Goal: Obtain resource: Download file/media

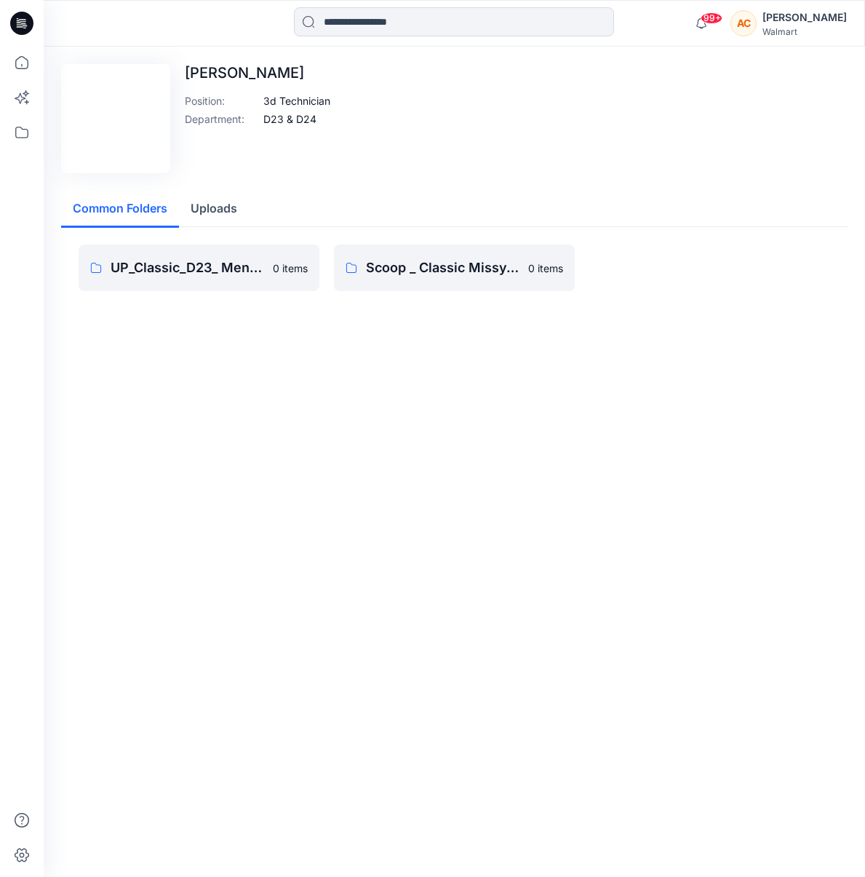
drag, startPoint x: 690, startPoint y: 228, endPoint x: 661, endPoint y: 232, distance: 29.4
click at [691, 227] on div "UP_Classic_D23_ Men's Active 0 items Scoop _ Classic Missy_ Tops Bottoms Dresse…" at bounding box center [454, 279] width 786 height 105
click at [474, 266] on p "Scoop _ Classic Missy_ Tops Bottoms Dresses" at bounding box center [453, 268] width 174 height 20
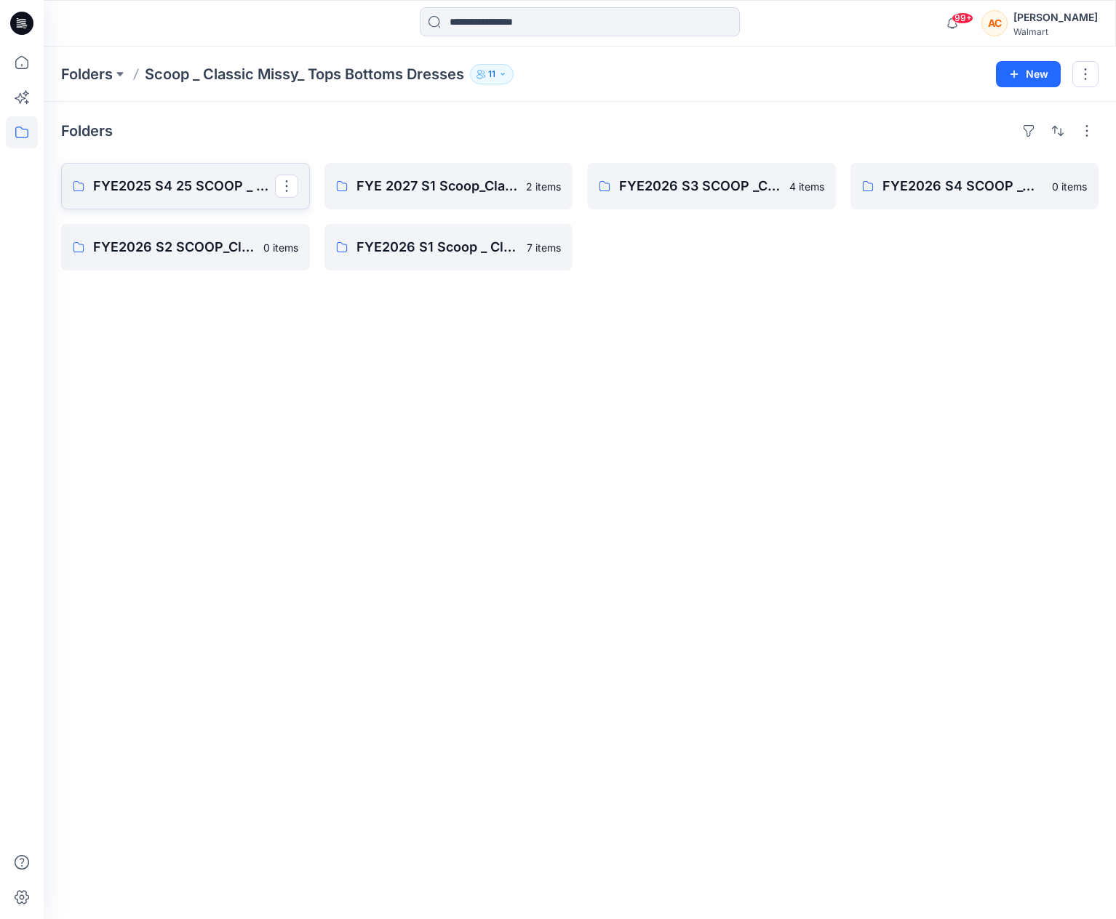
click at [216, 177] on p "FYE2025 S4 25 SCOOP _ Classic Missy Top and Bottoms" at bounding box center [184, 186] width 182 height 20
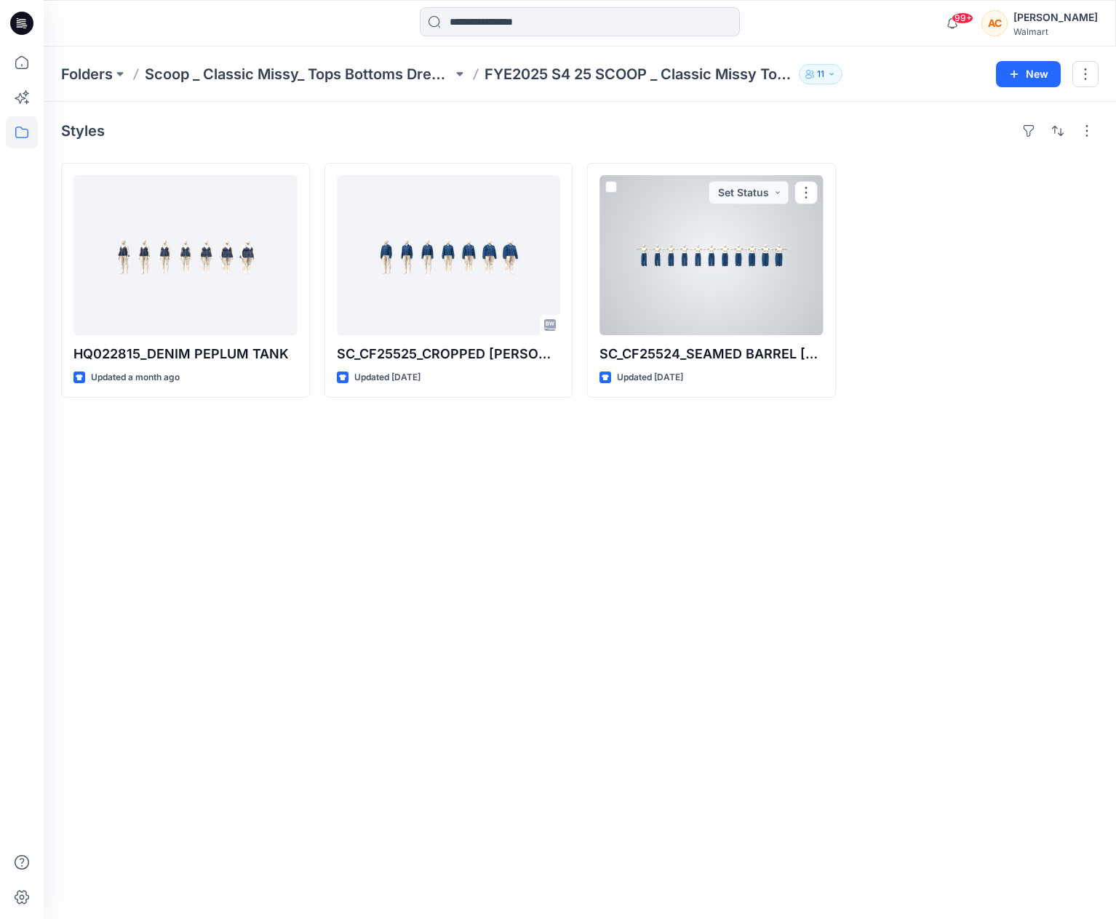
click at [761, 298] on div at bounding box center [711, 255] width 224 height 160
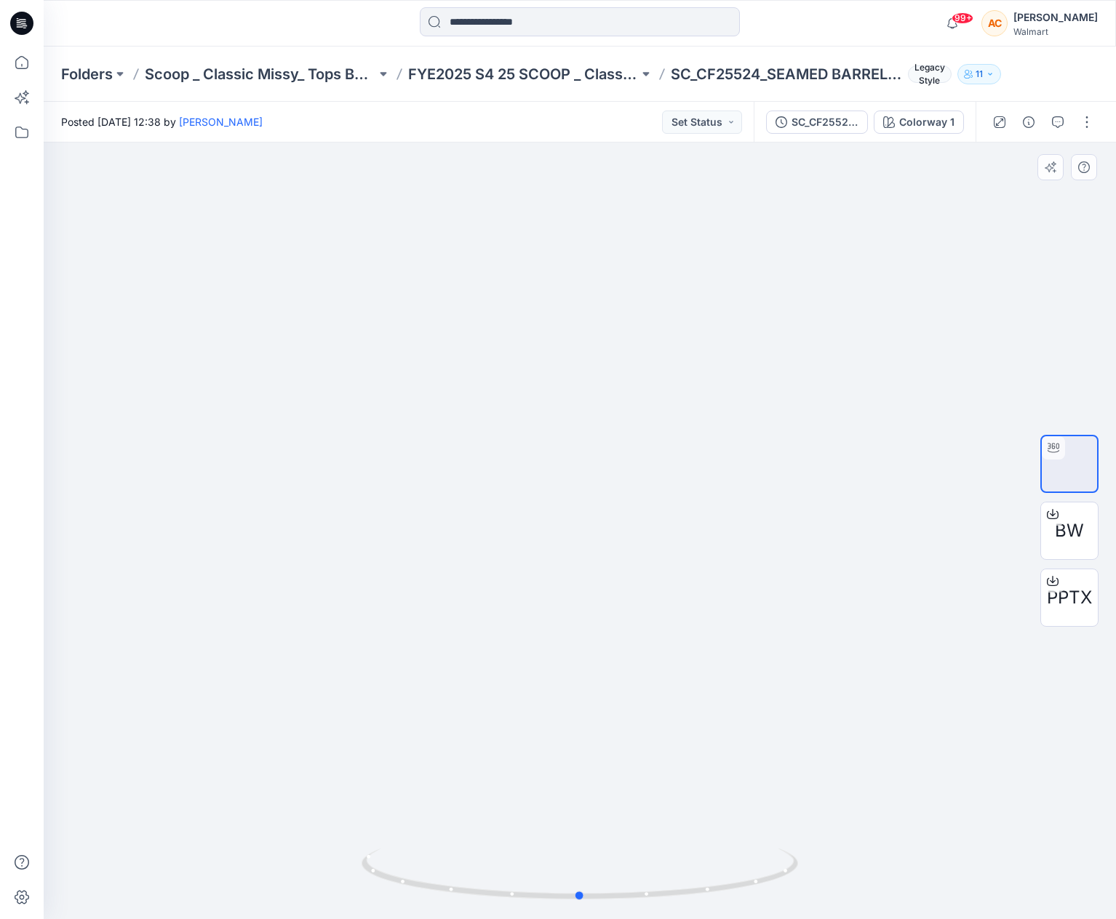
click at [253, 554] on div at bounding box center [580, 531] width 1072 height 777
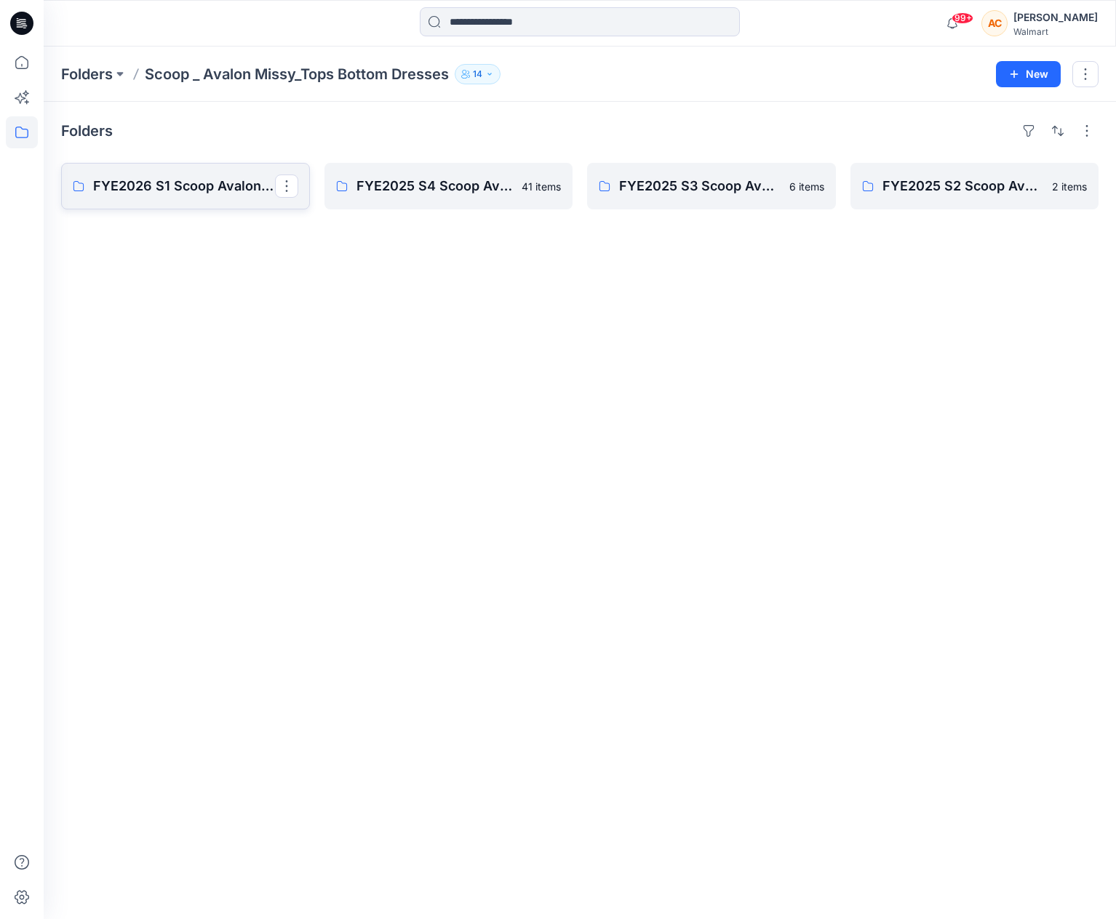
click at [190, 180] on p "FYE2026 S1 Scoop Avalon Missy Tops Bottom Dresses Board" at bounding box center [184, 186] width 182 height 20
click at [459, 176] on p "FYE2025 S4 Scoop Avalon Missy Tops Bottom Dresses Board" at bounding box center [447, 186] width 182 height 20
click at [687, 178] on p "FYE2025 S3 Scoop Avalon Missy Tops Bottom Dresses Board" at bounding box center [710, 186] width 182 height 20
click at [681, 177] on p "FYE2025 S3 Scoop Avalon Missy Tops Bottom Dresses Board" at bounding box center [710, 186] width 182 height 20
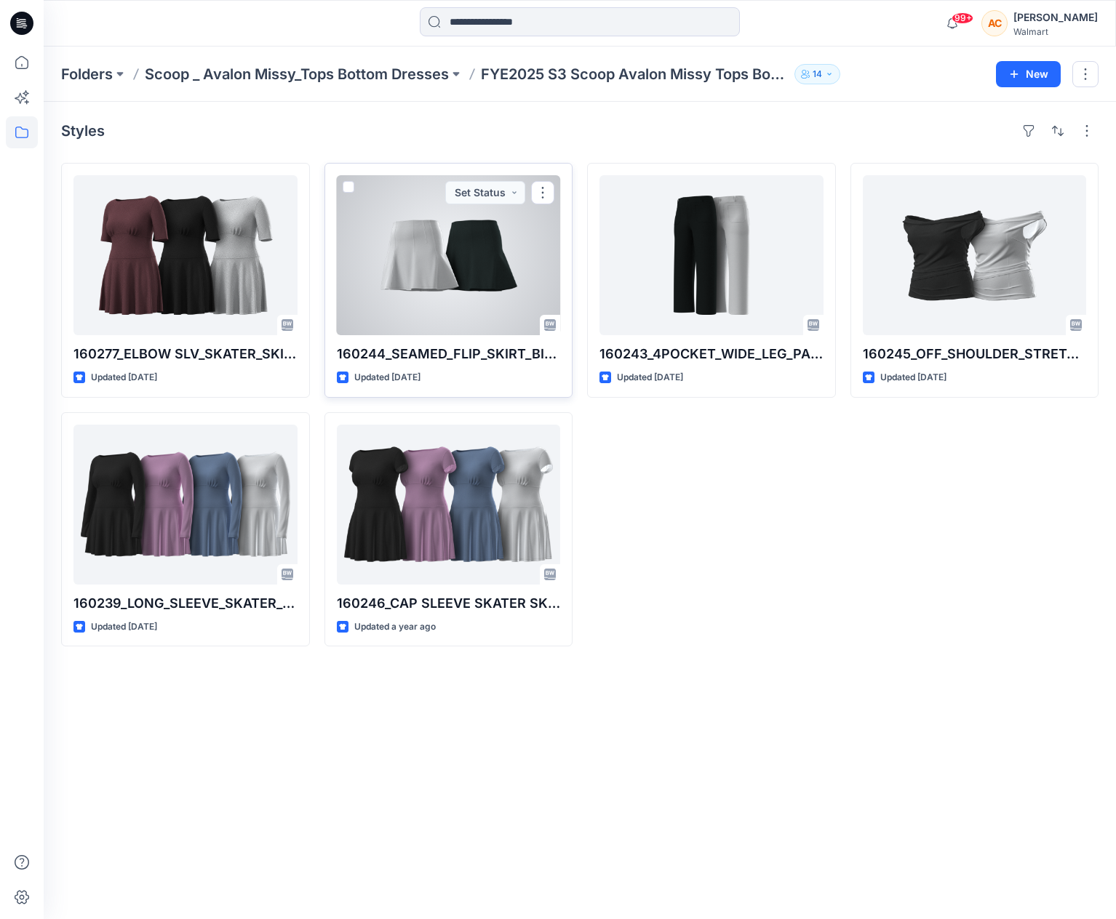
click at [431, 251] on div at bounding box center [449, 255] width 224 height 160
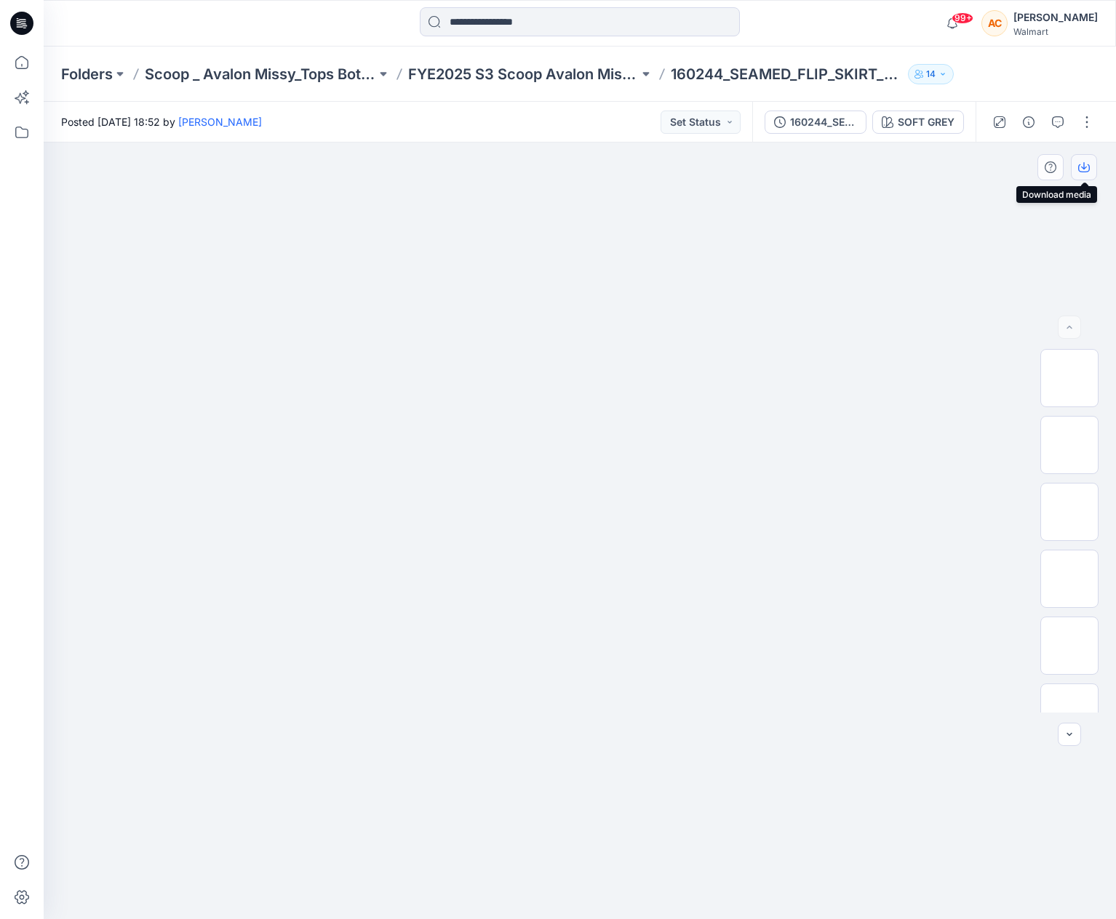
click at [1085, 164] on icon "button" at bounding box center [1084, 167] width 12 height 12
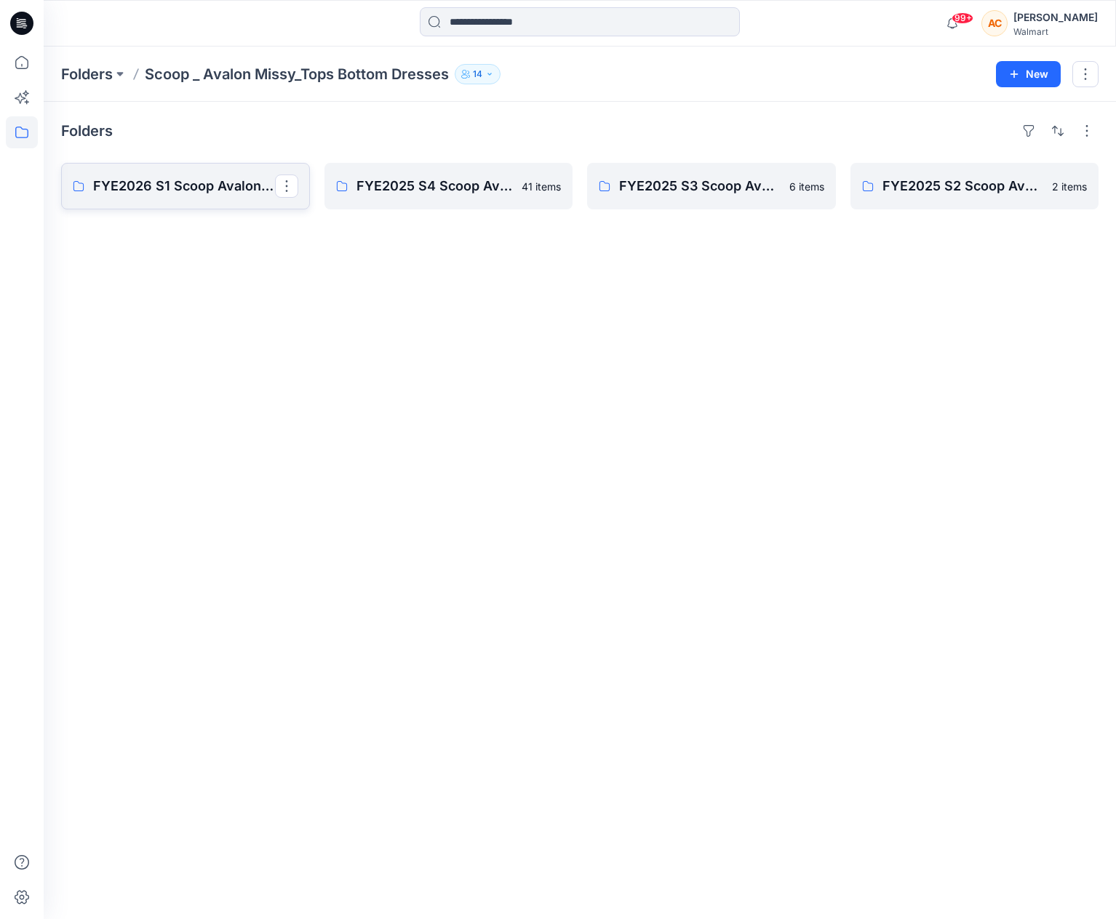
click at [157, 182] on p "FYE2026 S1 Scoop Avalon Missy Tops Bottom Dresses Board" at bounding box center [184, 186] width 182 height 20
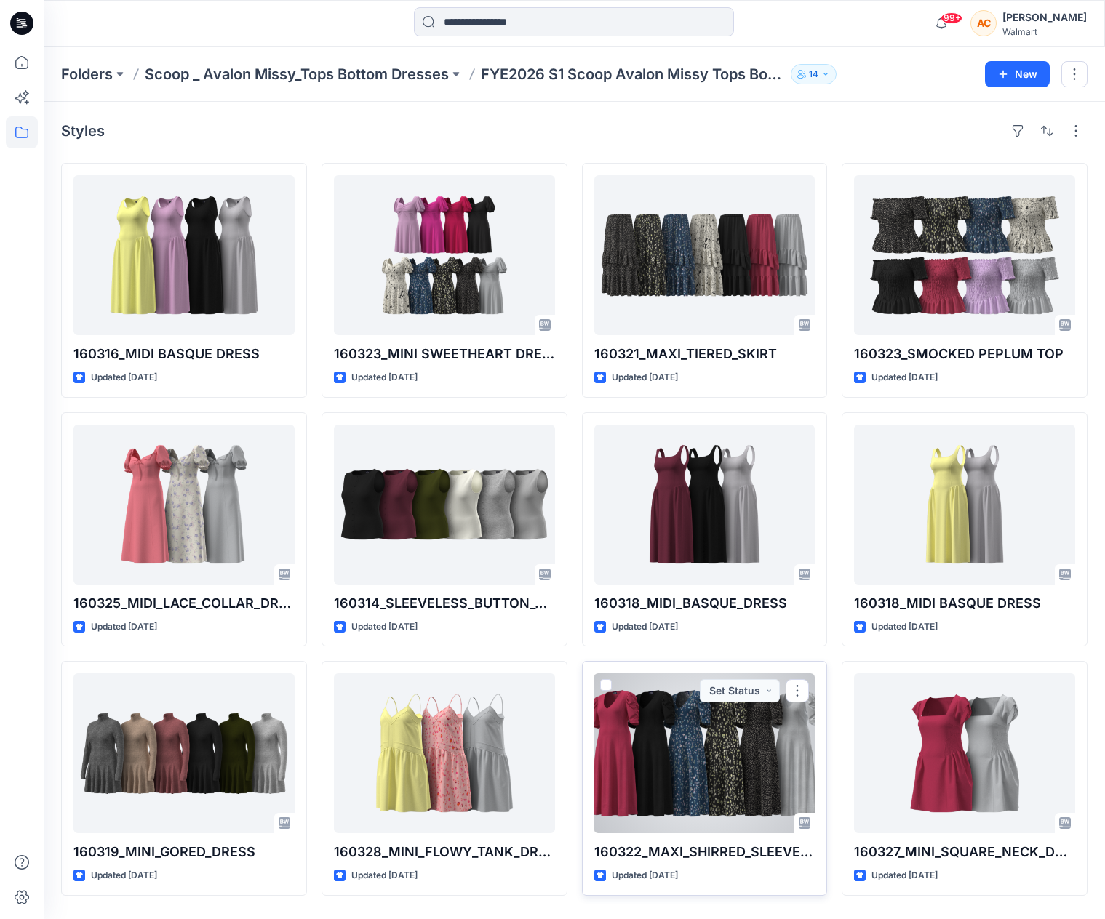
click at [719, 754] on div at bounding box center [704, 754] width 221 height 160
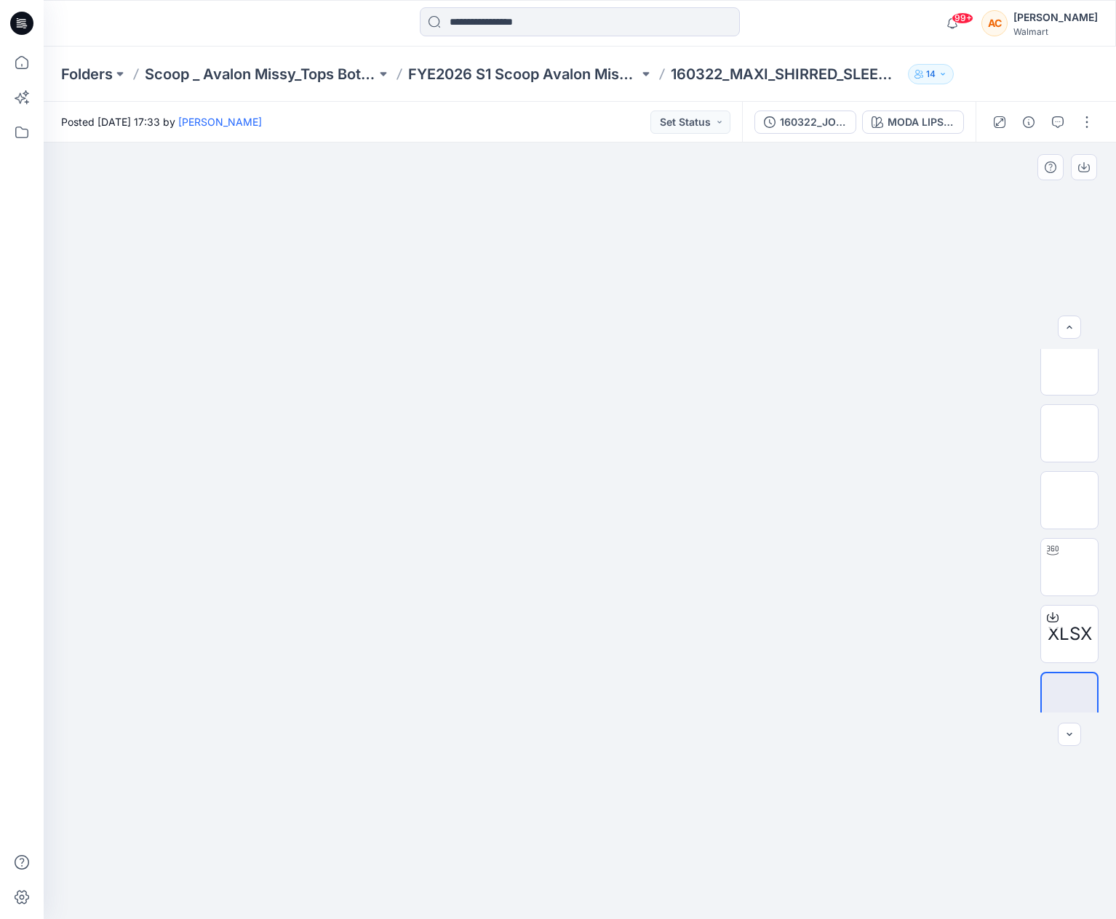
scroll to position [297, 0]
click at [1049, 599] on icon at bounding box center [1053, 600] width 12 height 12
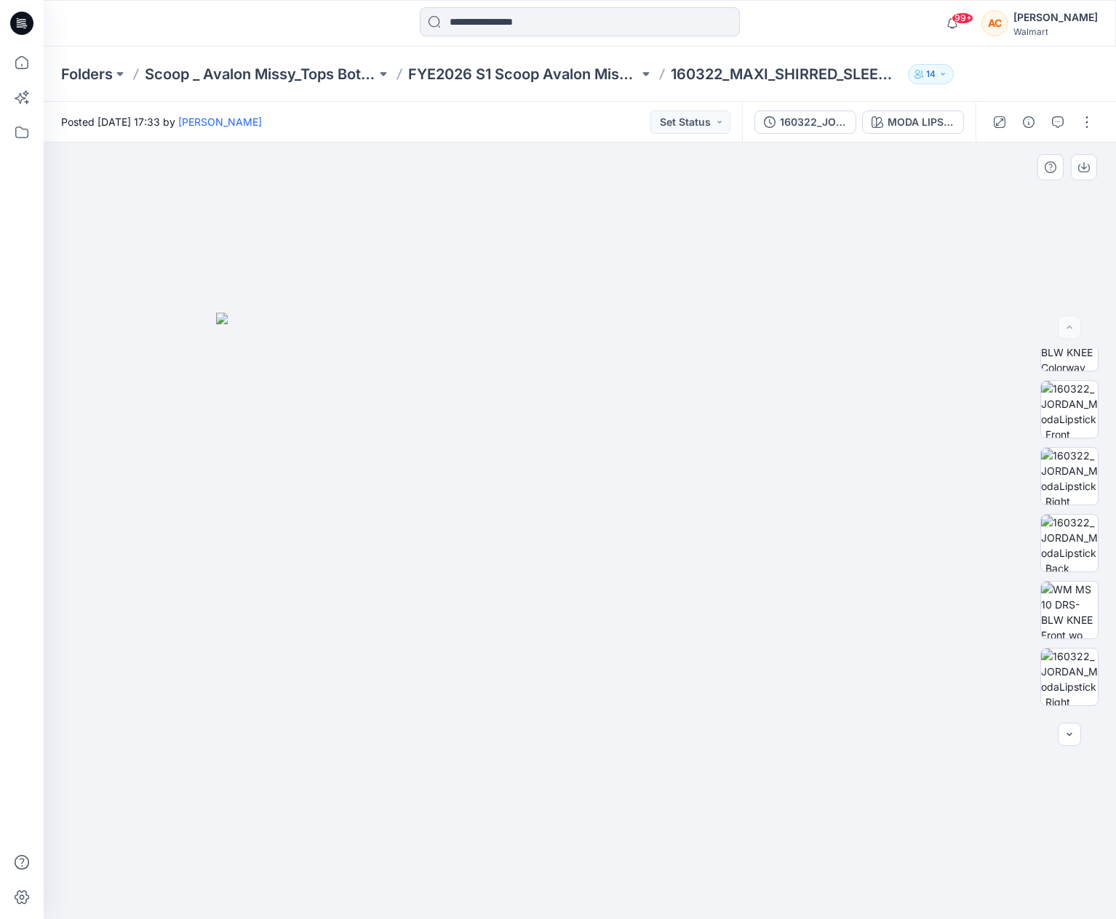
scroll to position [0, 0]
click at [805, 114] on div "160322_JORDAN" at bounding box center [813, 122] width 67 height 16
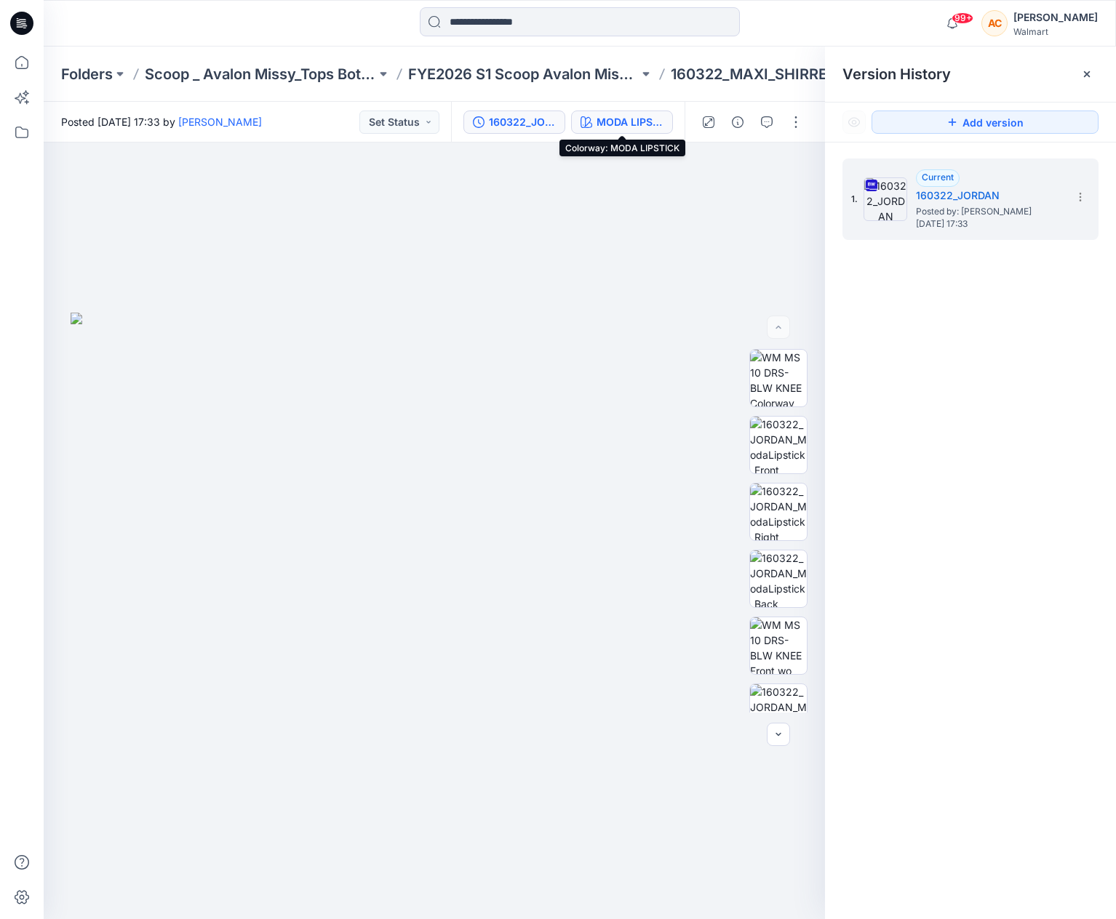
click at [638, 114] on div "MODA LIPSTICK" at bounding box center [629, 122] width 67 height 16
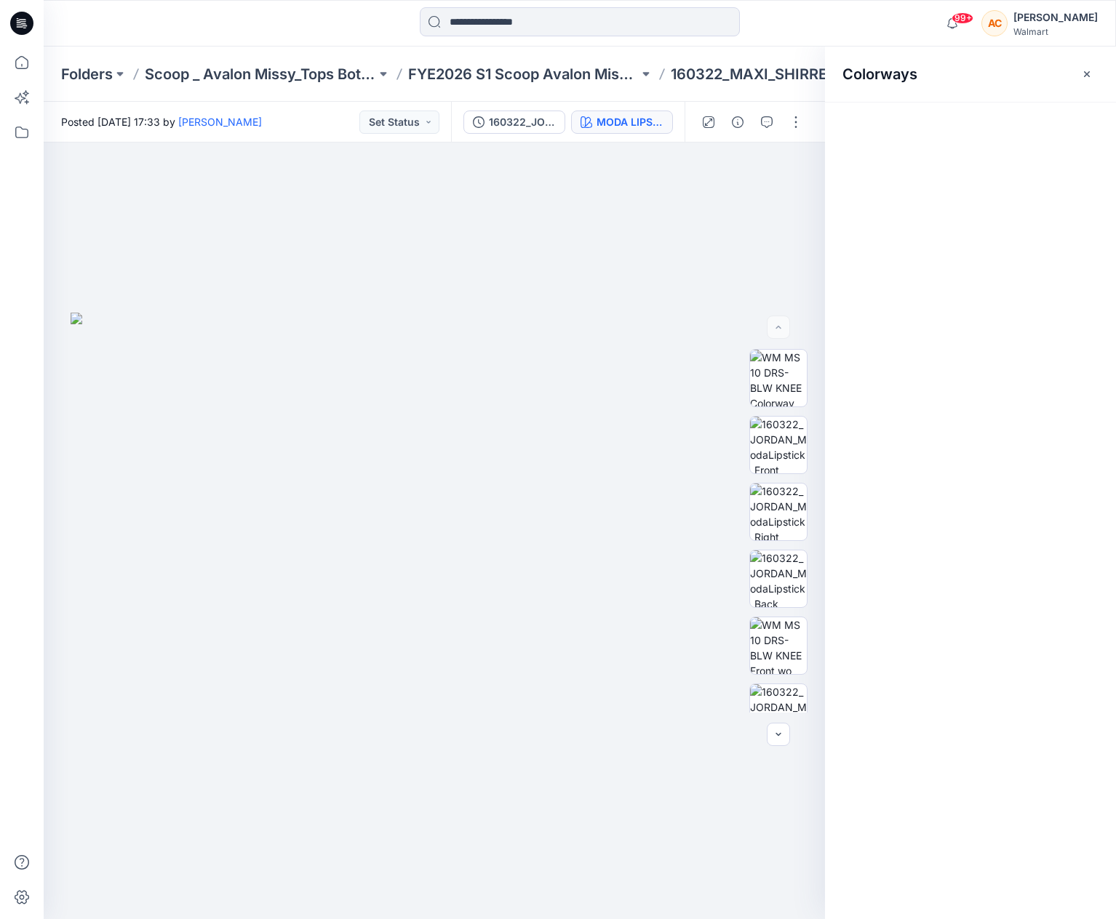
click at [638, 118] on div "MODA LIPSTICK" at bounding box center [629, 122] width 67 height 16
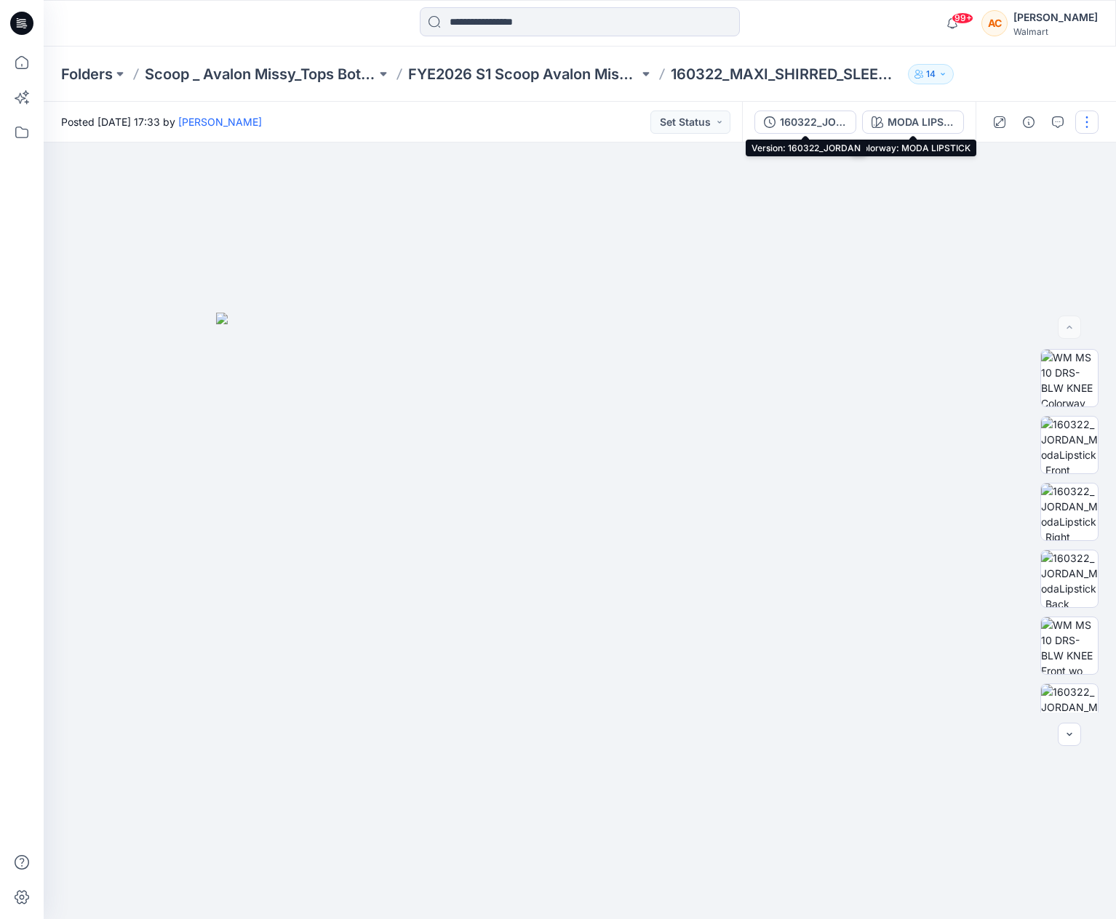
click at [794, 114] on div "160322_JORDAN" at bounding box center [813, 122] width 67 height 16
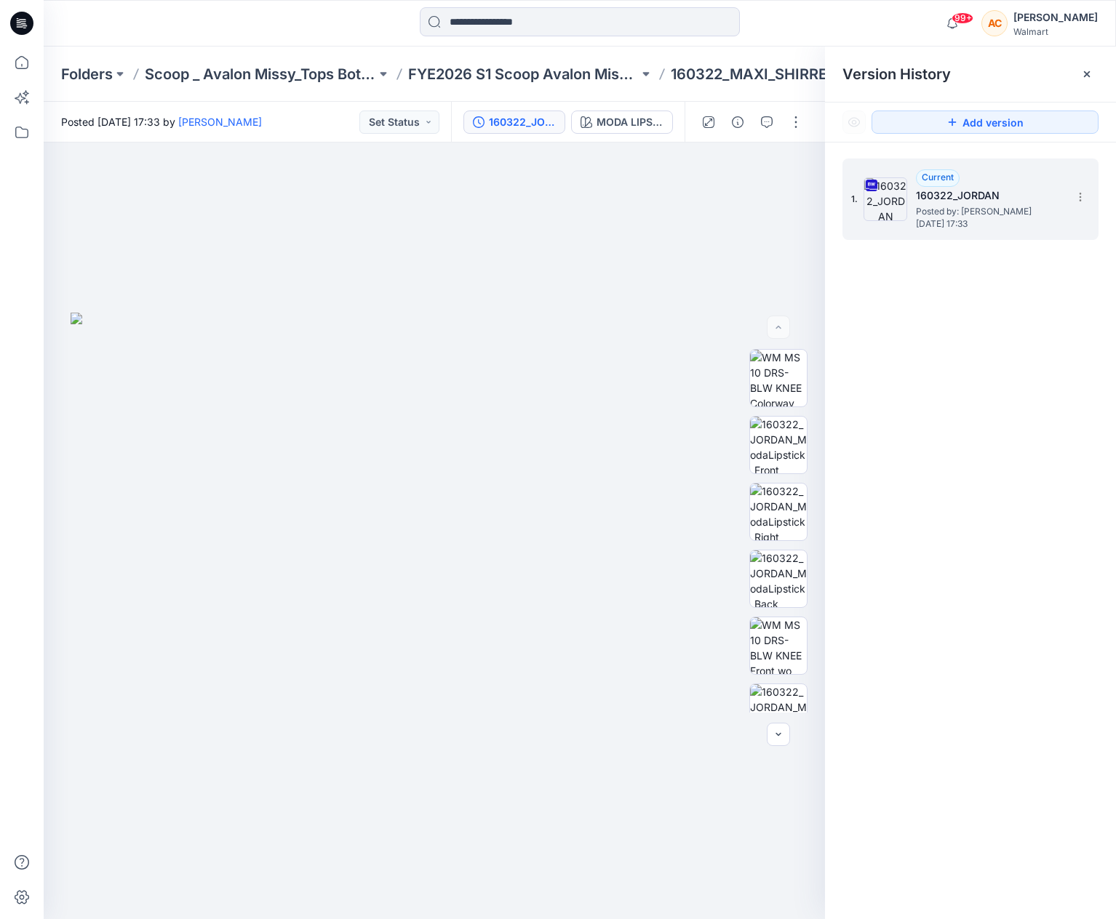
click at [892, 195] on img at bounding box center [885, 199] width 44 height 44
click at [893, 193] on img at bounding box center [885, 199] width 44 height 44
click at [893, 196] on img at bounding box center [885, 199] width 44 height 44
click at [890, 196] on img at bounding box center [885, 199] width 44 height 44
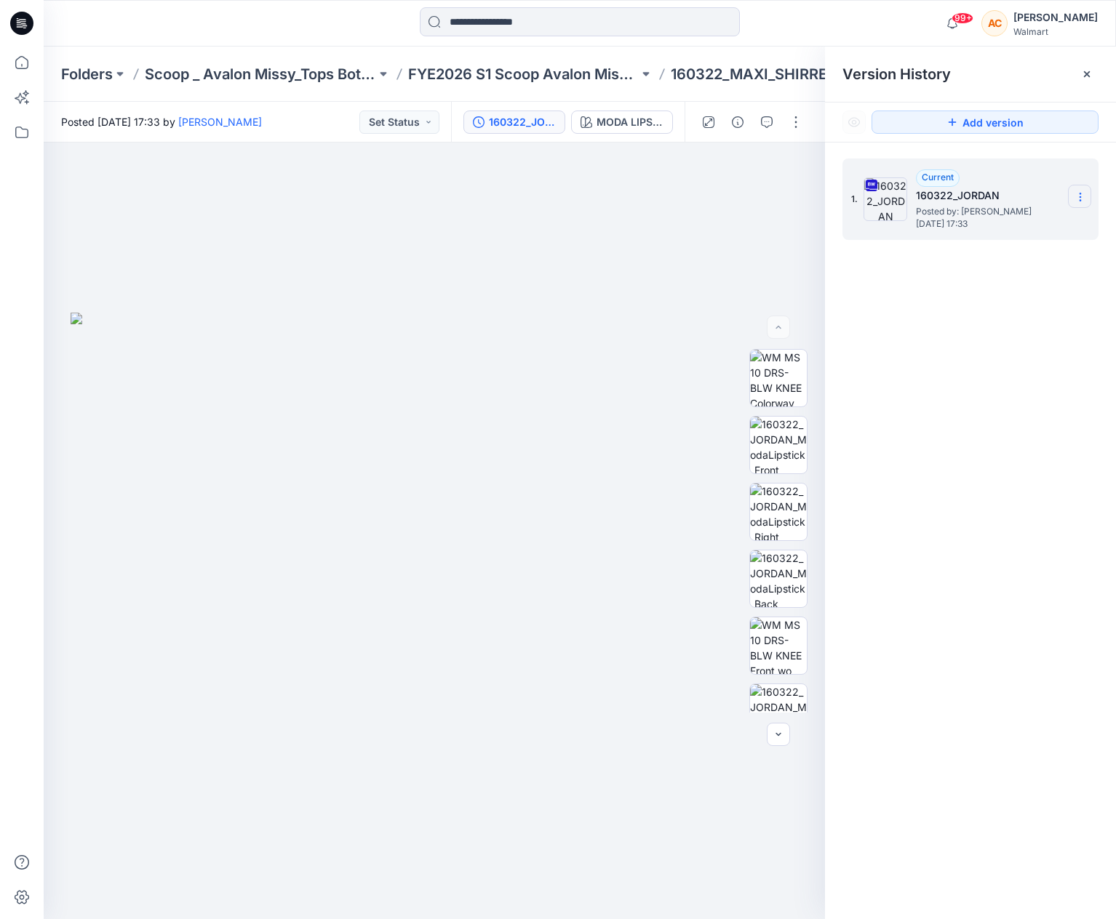
click at [1074, 199] on icon at bounding box center [1080, 197] width 12 height 12
click at [960, 228] on span "Download Source BW File" at bounding box center [1007, 225] width 122 height 17
